Goal: Task Accomplishment & Management: Use online tool/utility

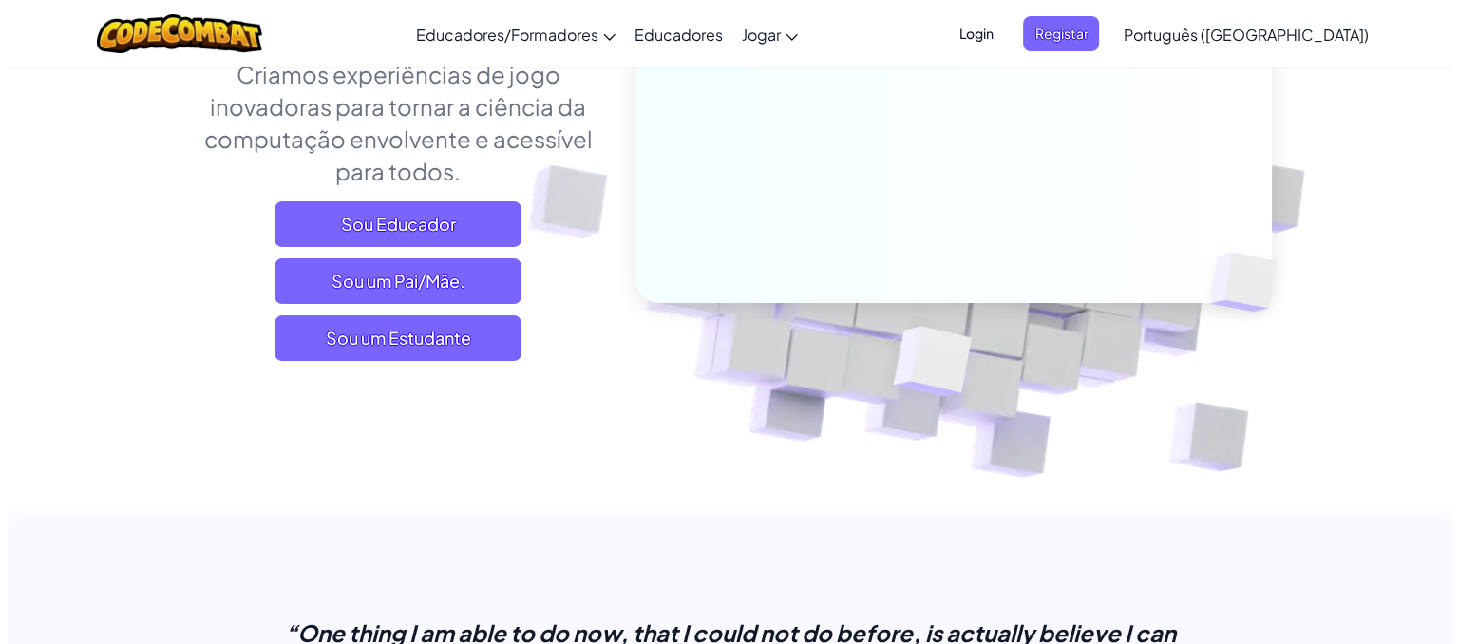
scroll to position [315, 0]
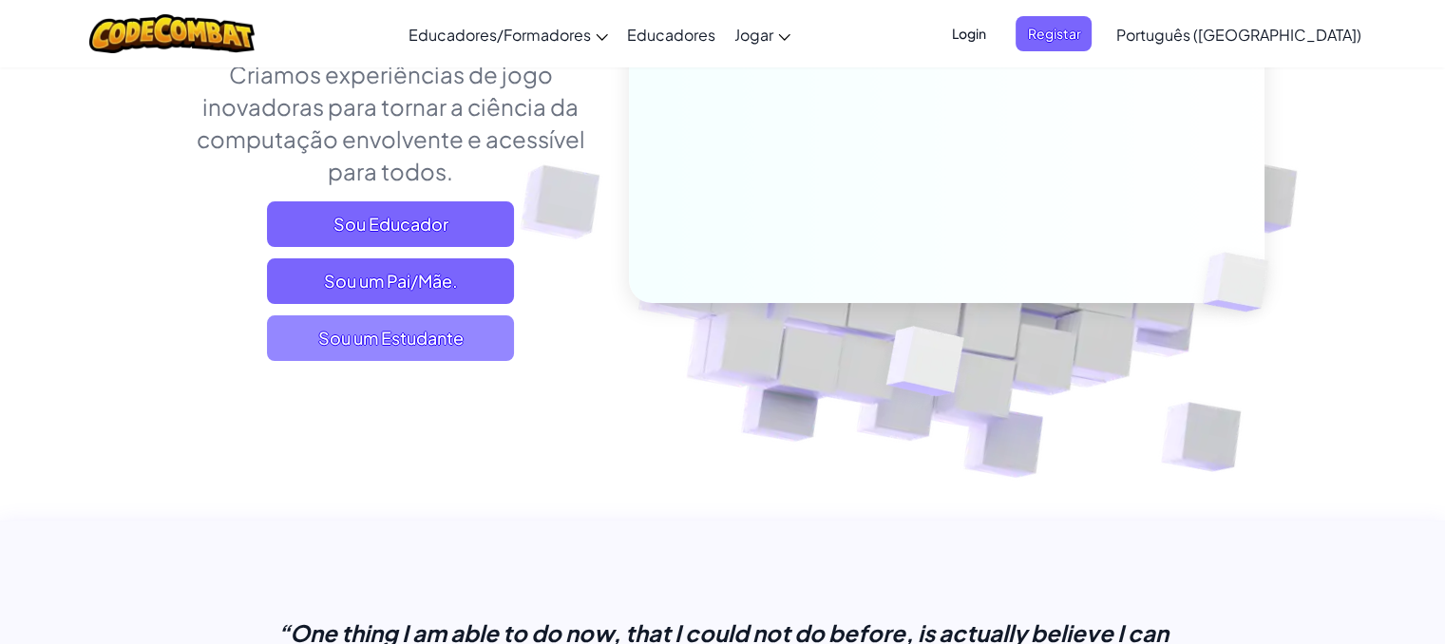
click at [414, 335] on span "Sou um Estudante" at bounding box center [390, 338] width 247 height 46
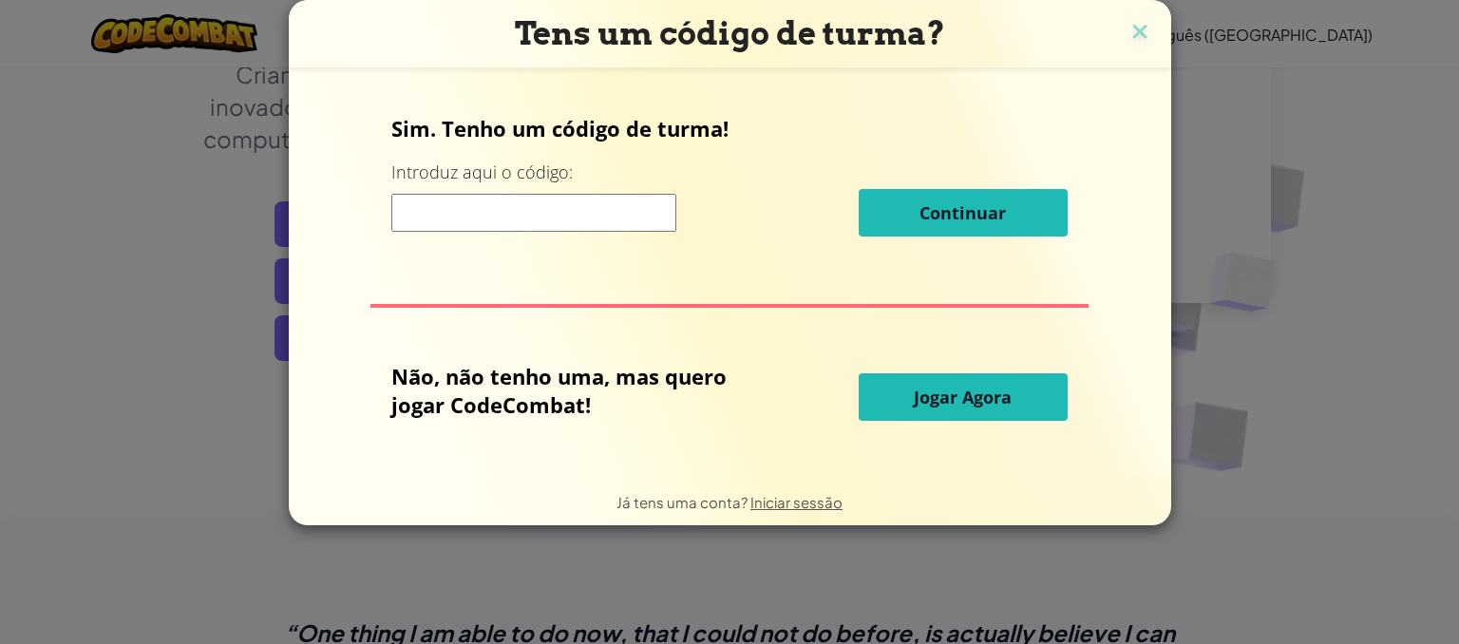
click at [966, 390] on span "Jogar Agora" at bounding box center [963, 397] width 98 height 23
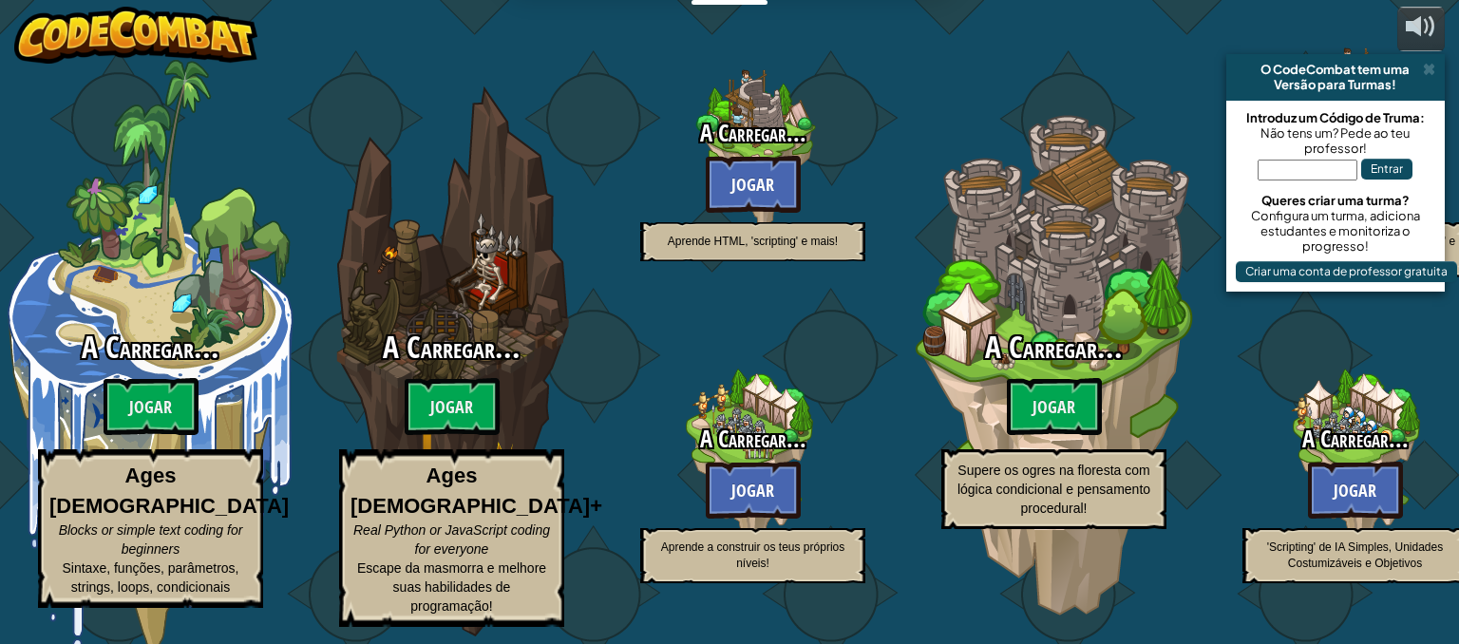
select select "pt-PT"
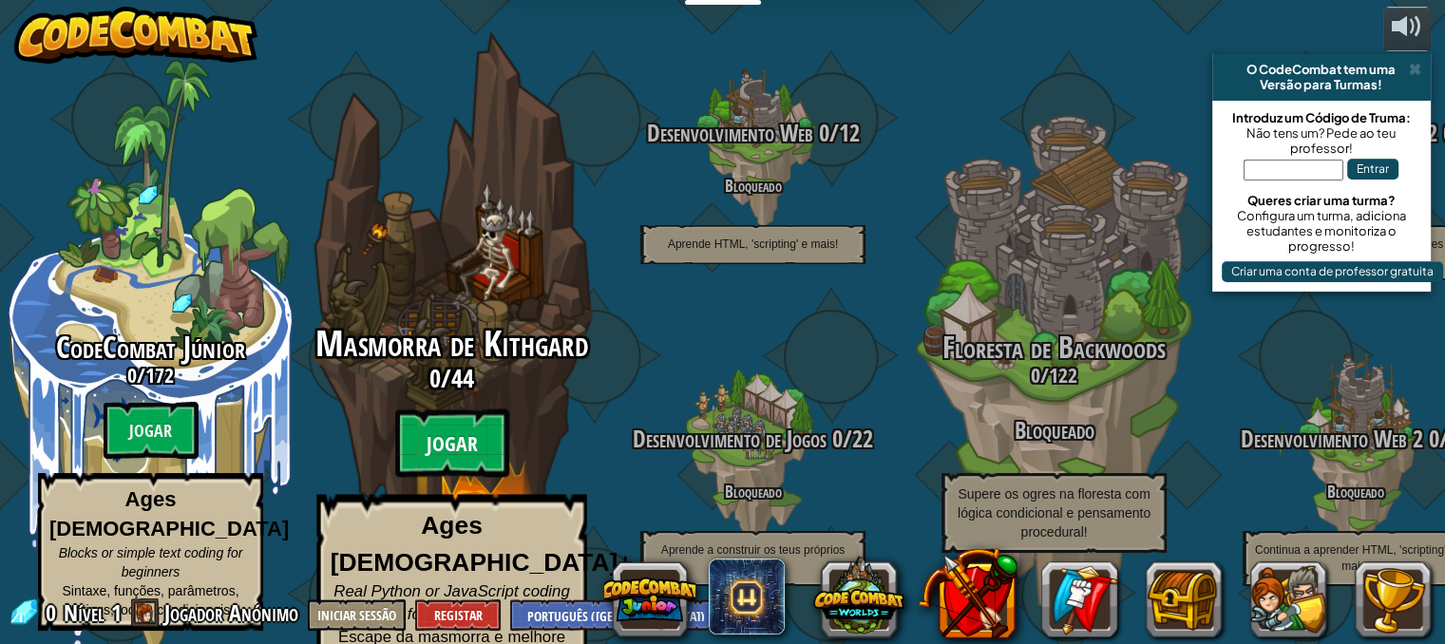
click at [491, 454] on btn "Jogar" at bounding box center [452, 443] width 114 height 68
select select "pt-PT"
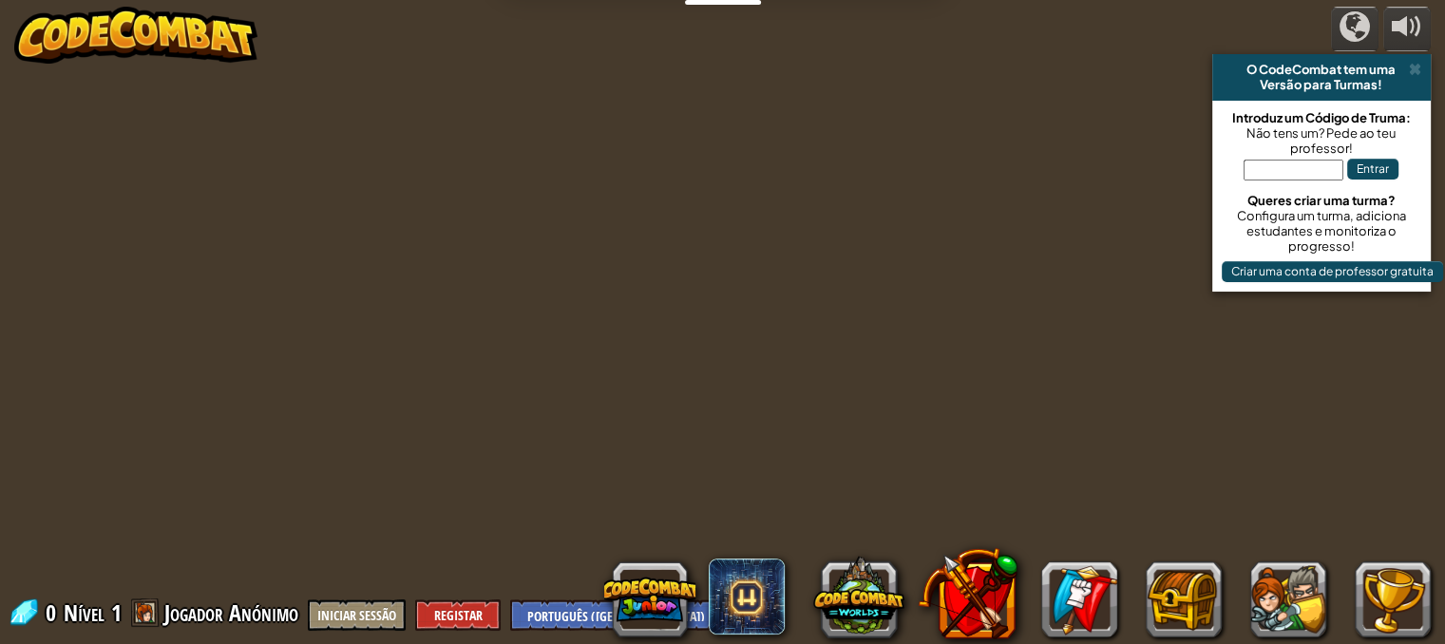
select select "pt-PT"
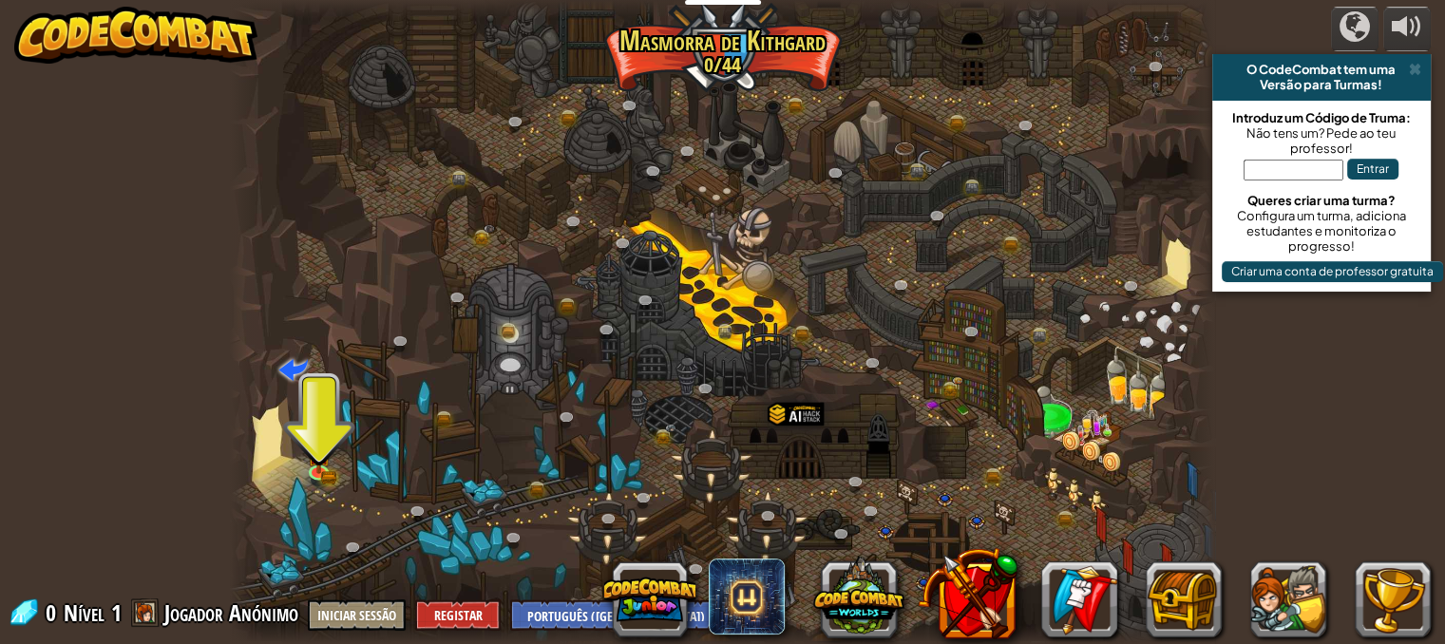
click at [679, 536] on div at bounding box center [722, 322] width 985 height 644
drag, startPoint x: 679, startPoint y: 536, endPoint x: 837, endPoint y: 326, distance: 262.5
click at [837, 326] on div at bounding box center [722, 322] width 985 height 644
click at [836, 328] on div at bounding box center [722, 322] width 985 height 644
